Goal: Navigation & Orientation: Go to known website

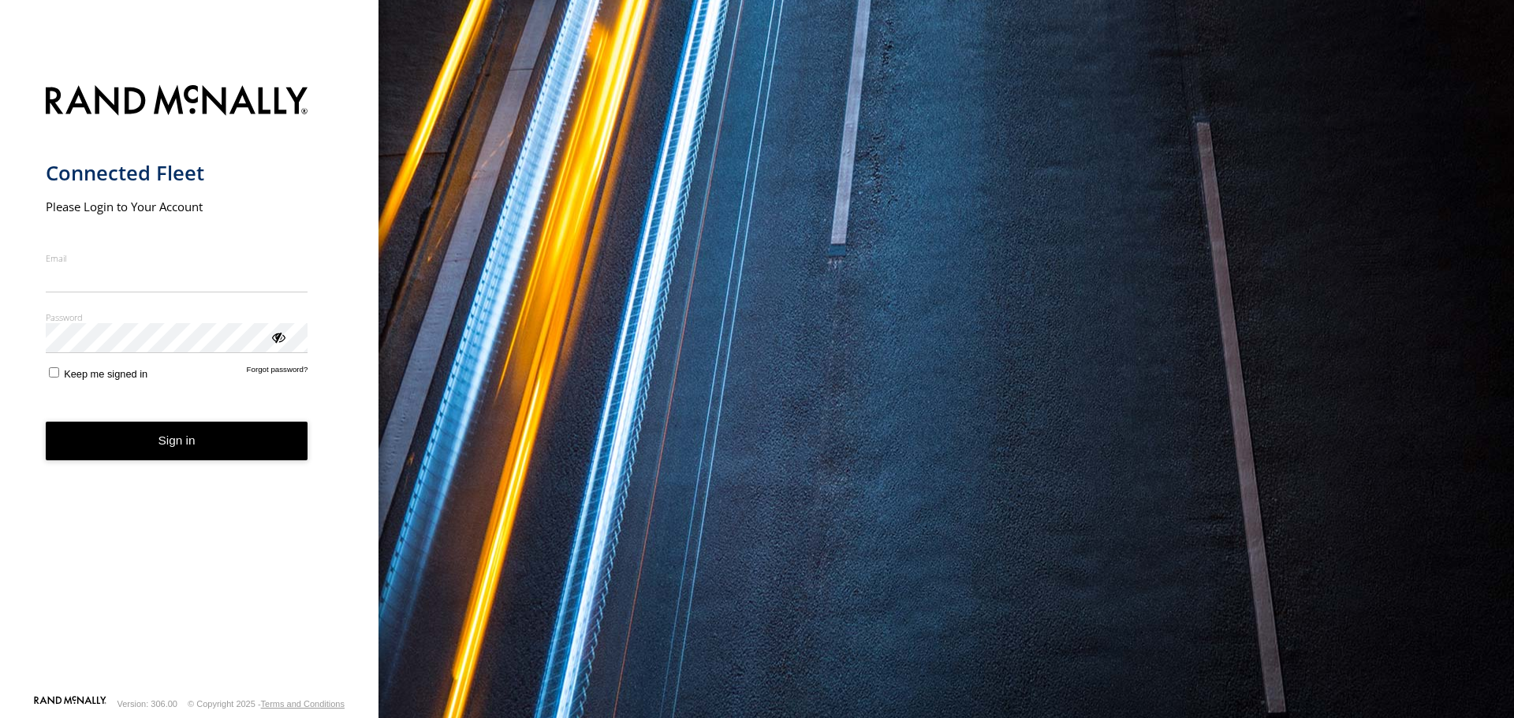
type input "**********"
click at [216, 464] on form "**********" at bounding box center [190, 385] width 288 height 619
click at [136, 457] on button "Sign in" at bounding box center [177, 441] width 263 height 39
